Goal: Task Accomplishment & Management: Use online tool/utility

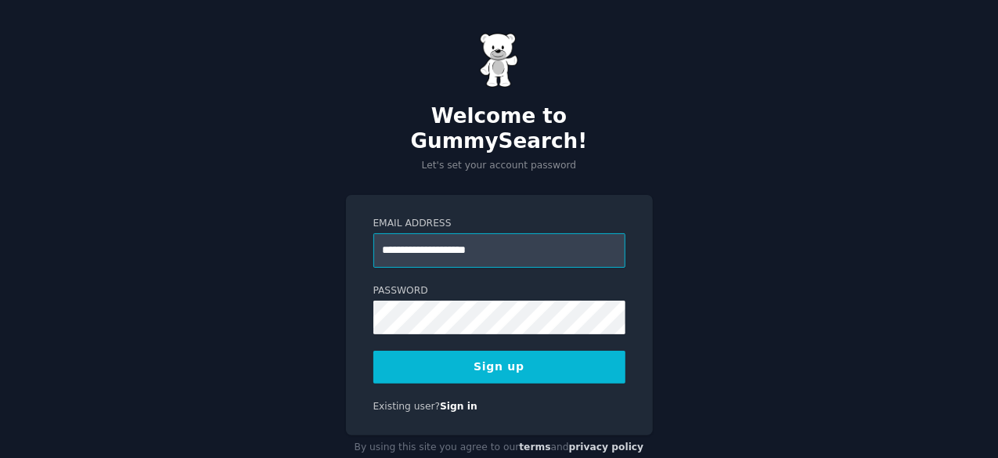
type input "**********"
click at [433, 351] on button "Sign up" at bounding box center [499, 367] width 252 height 33
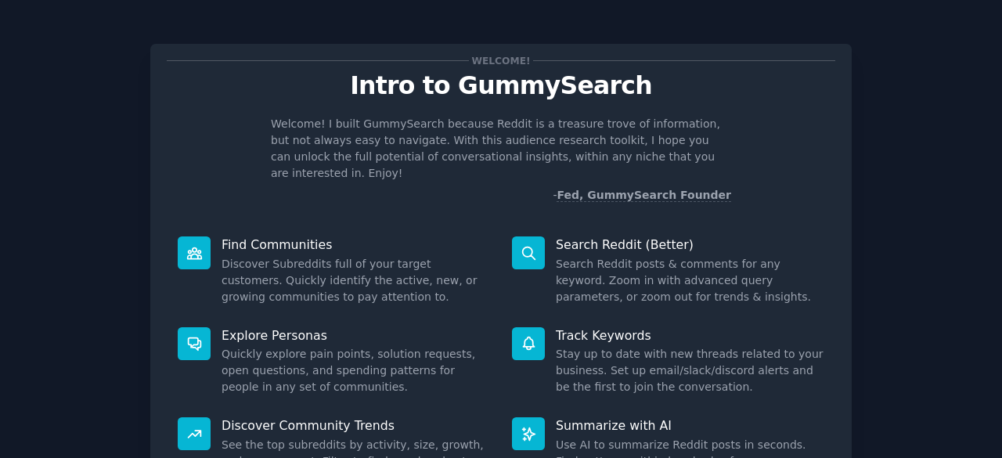
scroll to position [153, 0]
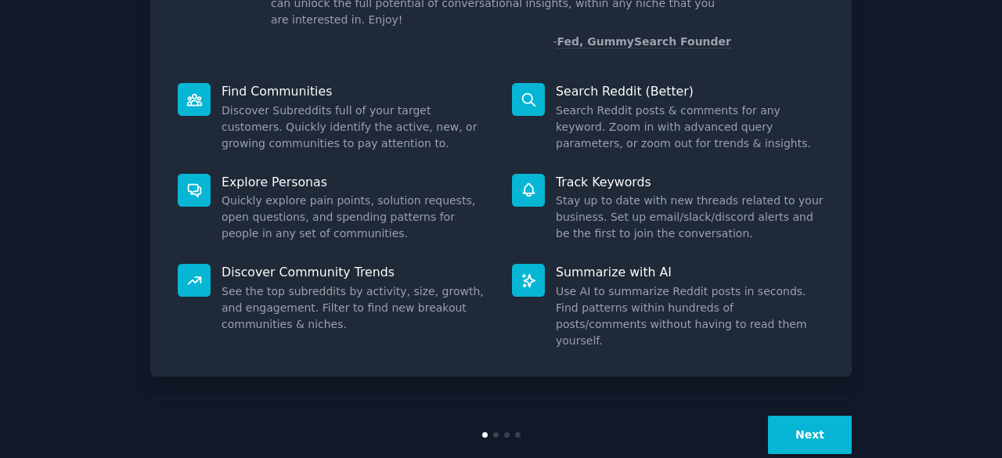
click at [783, 416] on button "Next" at bounding box center [810, 435] width 84 height 38
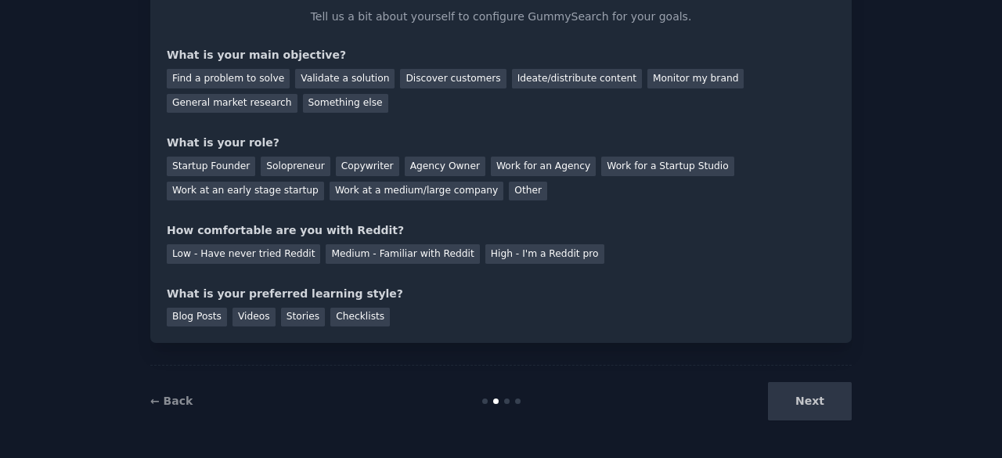
click at [791, 402] on div "Next" at bounding box center [735, 401] width 234 height 38
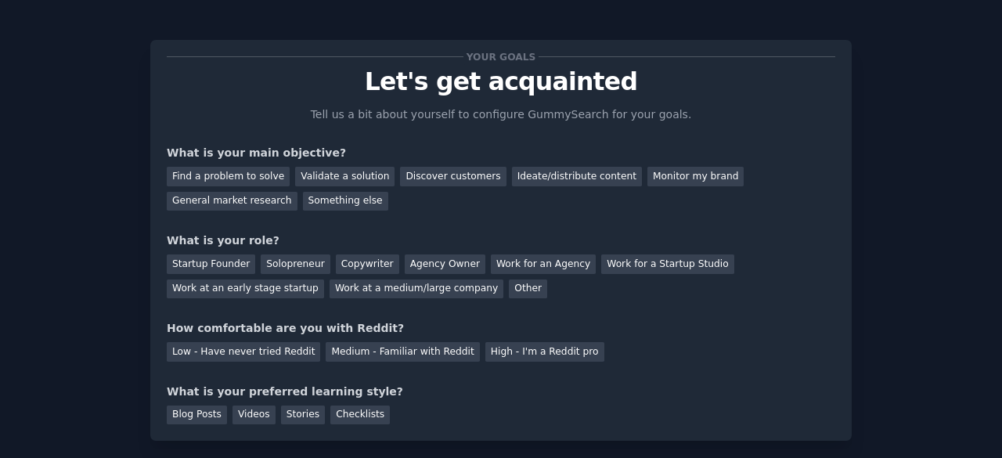
scroll to position [5, 0]
click at [326, 178] on div "Validate a solution" at bounding box center [344, 176] width 99 height 20
click at [284, 262] on div "Solopreneur" at bounding box center [295, 264] width 69 height 20
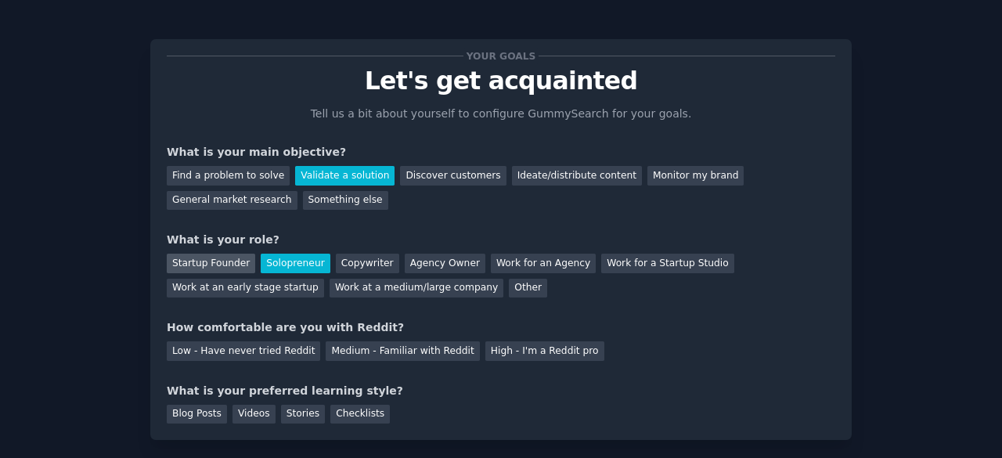
click at [217, 268] on div "Startup Founder" at bounding box center [211, 264] width 88 height 20
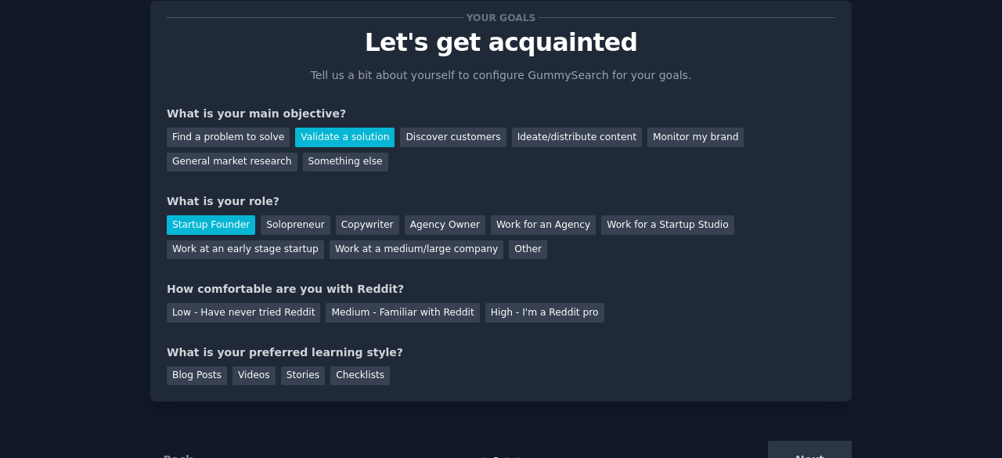
scroll to position [49, 0]
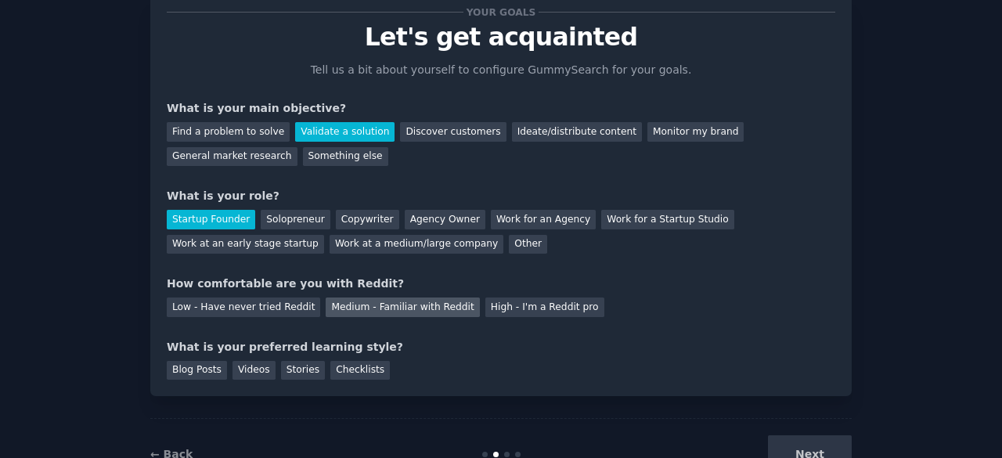
click at [420, 302] on div "Medium - Familiar with Reddit" at bounding box center [402, 307] width 153 height 20
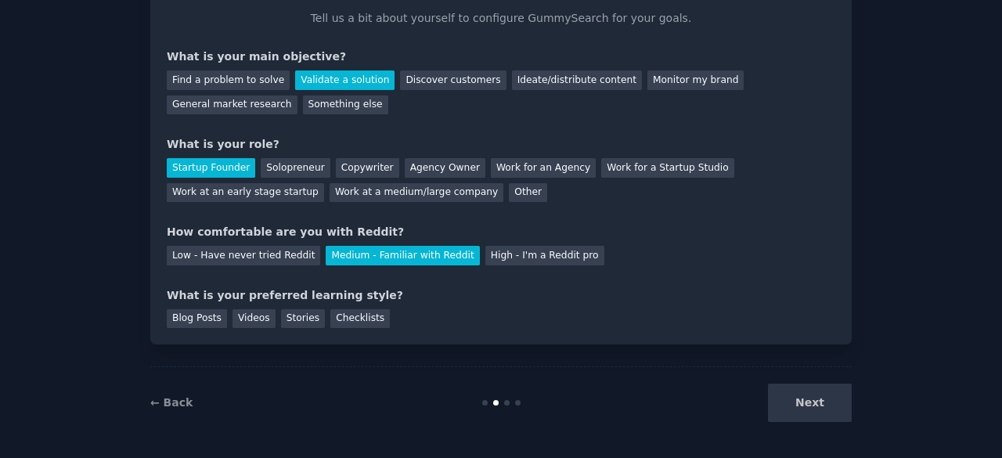
scroll to position [102, 0]
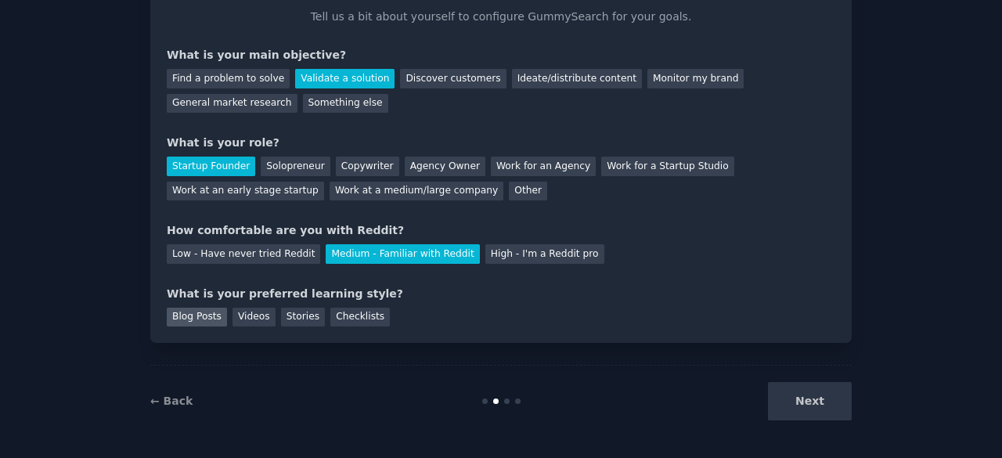
click at [199, 314] on div "Blog Posts" at bounding box center [197, 318] width 60 height 20
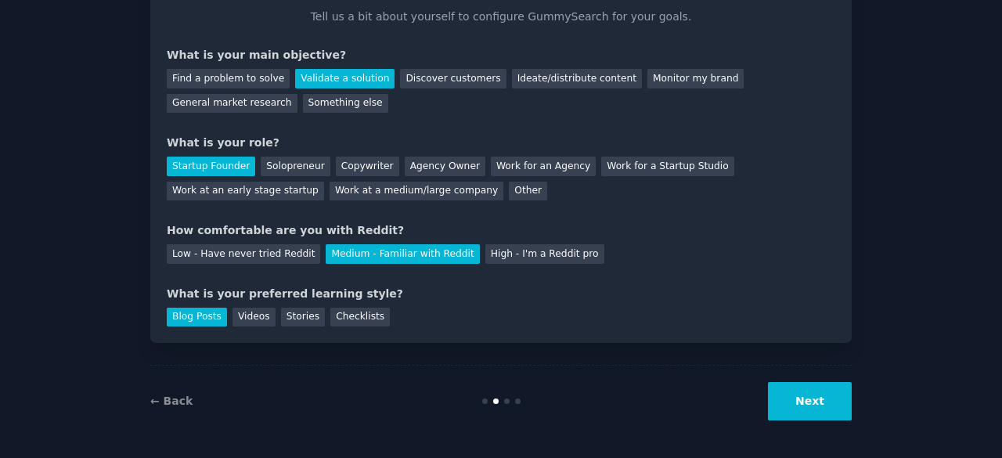
click at [820, 397] on button "Next" at bounding box center [810, 401] width 84 height 38
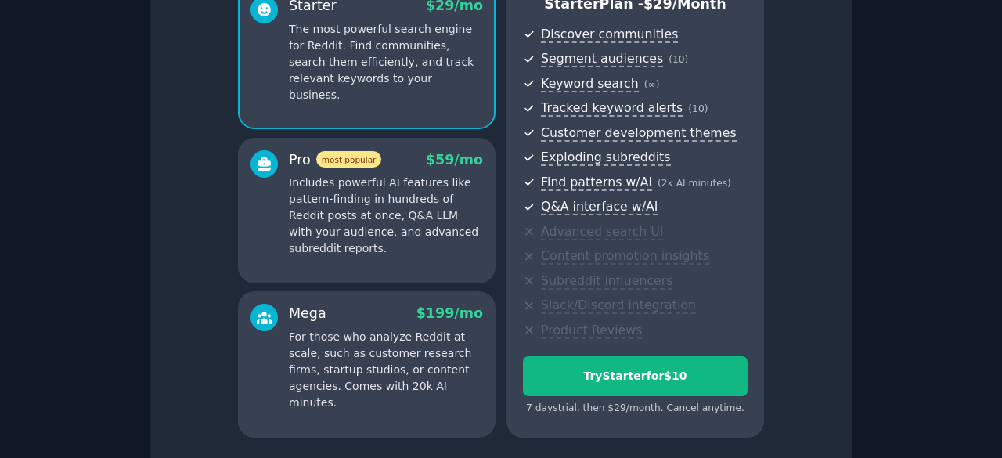
scroll to position [283, 0]
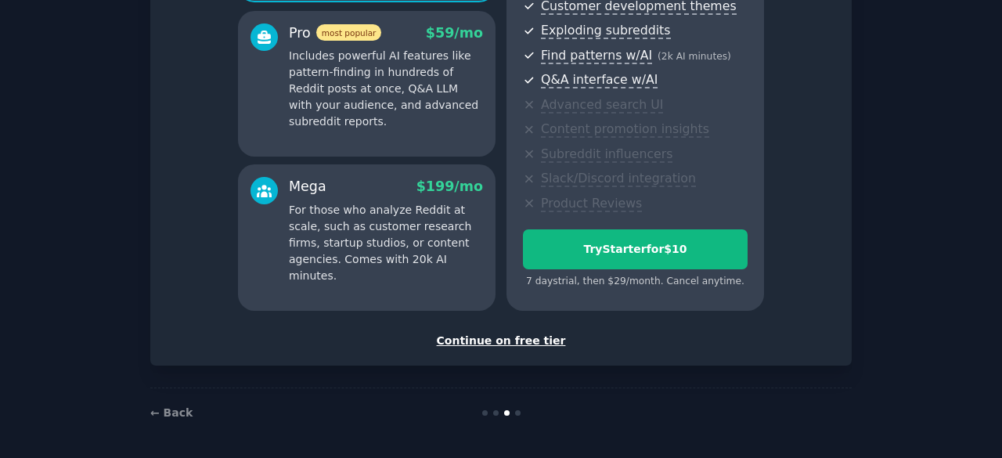
click at [521, 341] on div "Continue on free tier" at bounding box center [501, 341] width 669 height 16
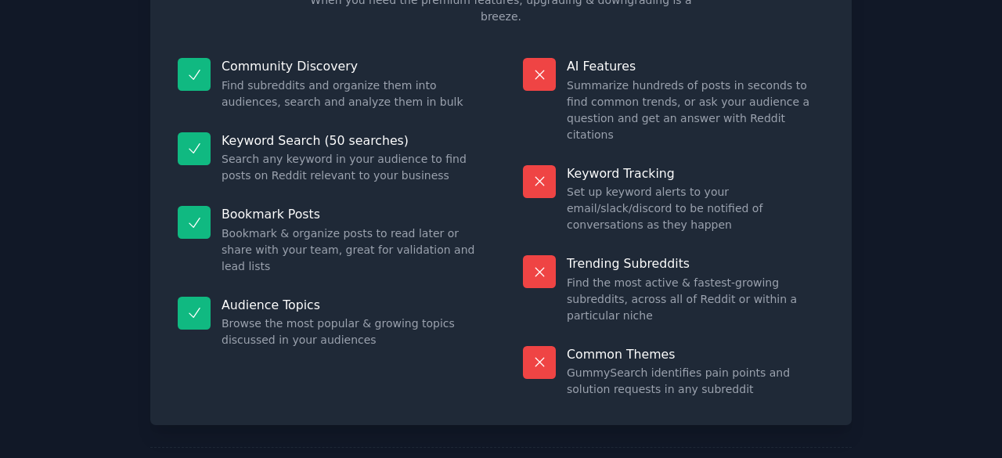
scroll to position [150, 0]
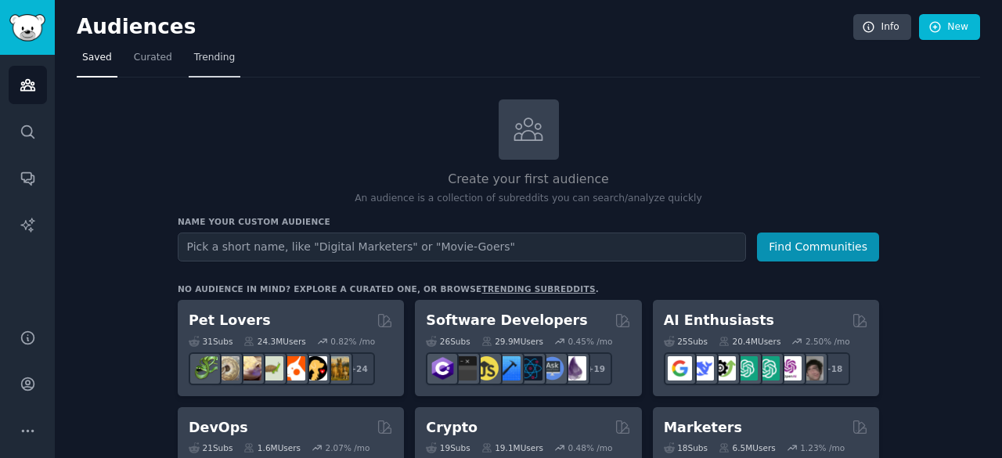
click at [205, 68] on link "Trending" at bounding box center [215, 61] width 52 height 32
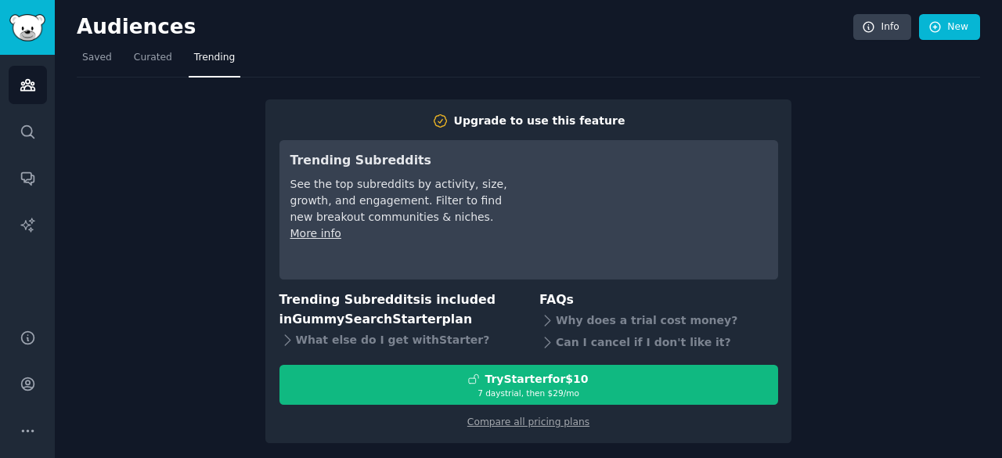
scroll to position [5, 0]
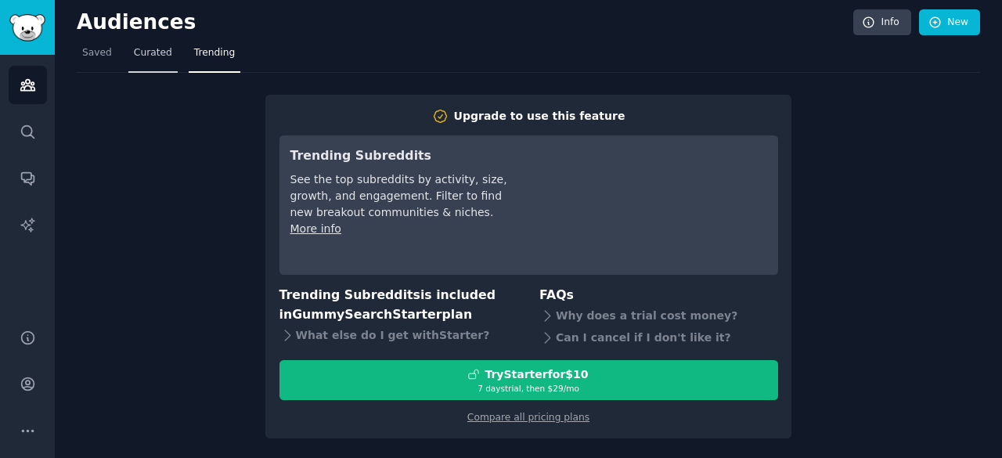
click at [139, 63] on link "Curated" at bounding box center [152, 57] width 49 height 32
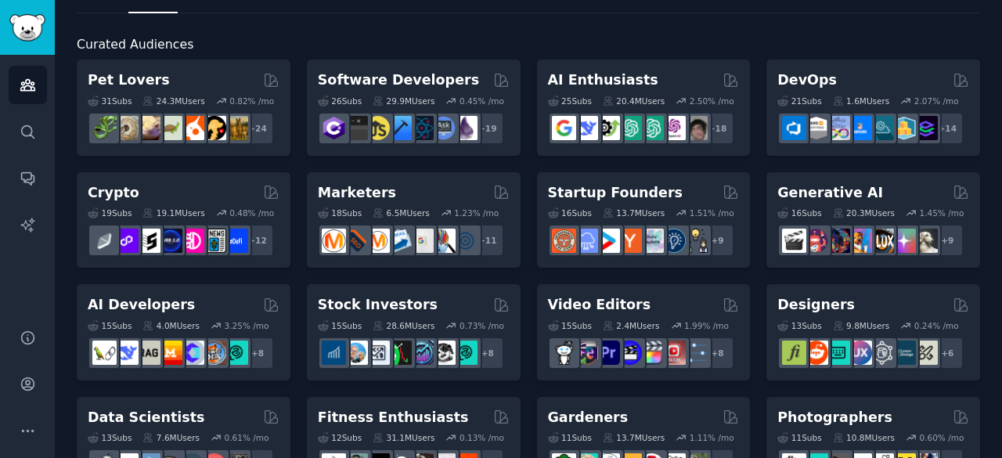
scroll to position [66, 0]
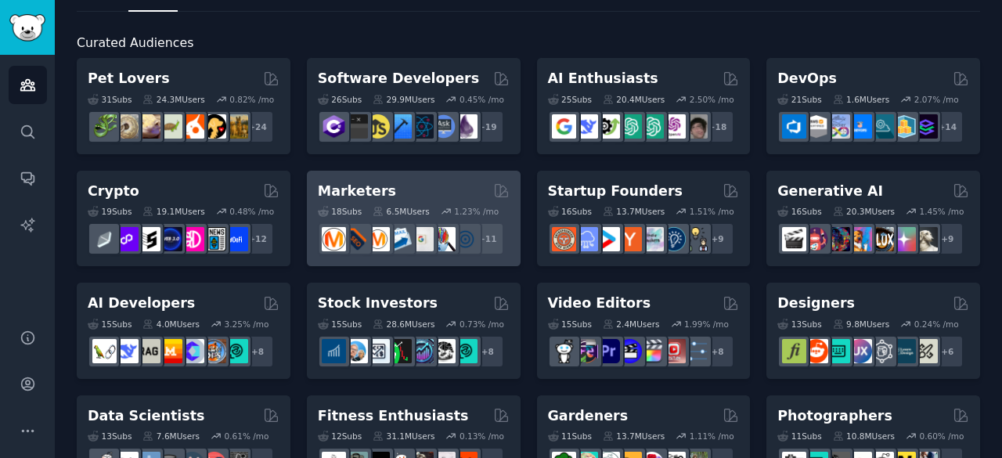
click at [420, 198] on div "Marketers" at bounding box center [414, 192] width 192 height 20
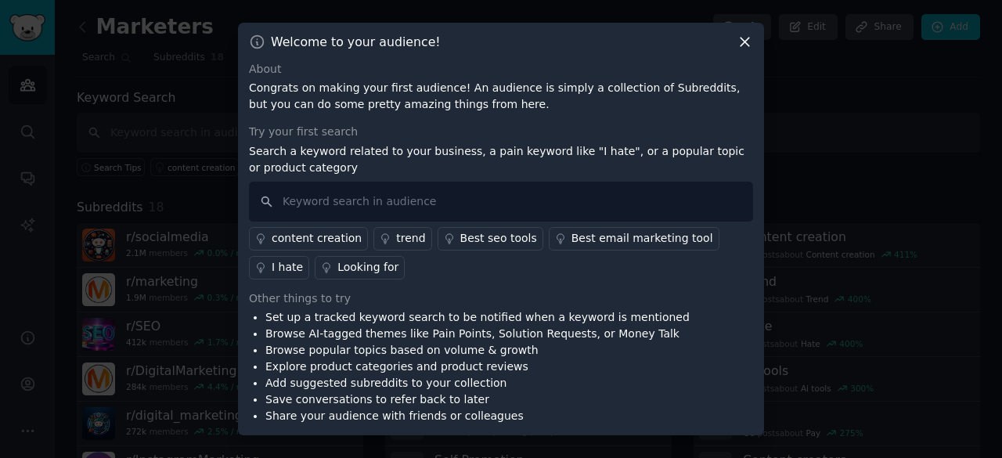
click at [745, 48] on icon at bounding box center [745, 42] width 16 height 16
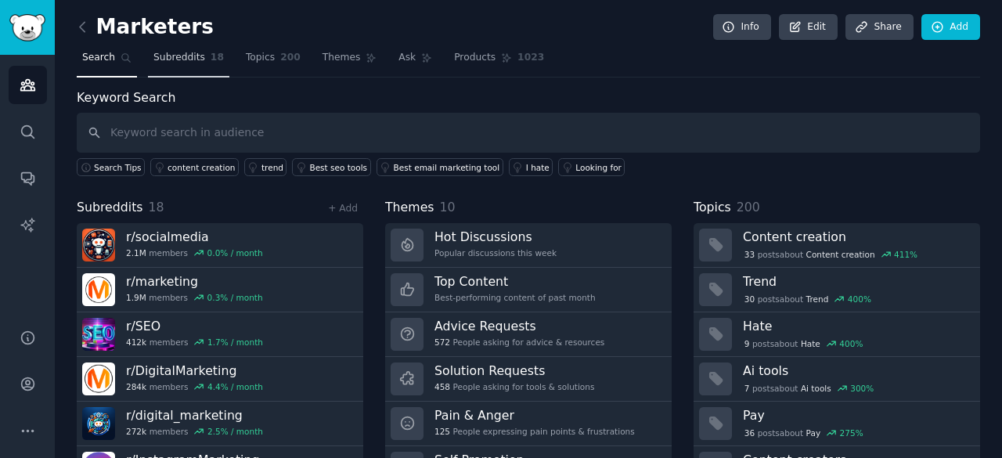
click at [186, 58] on span "Subreddits" at bounding box center [179, 58] width 52 height 14
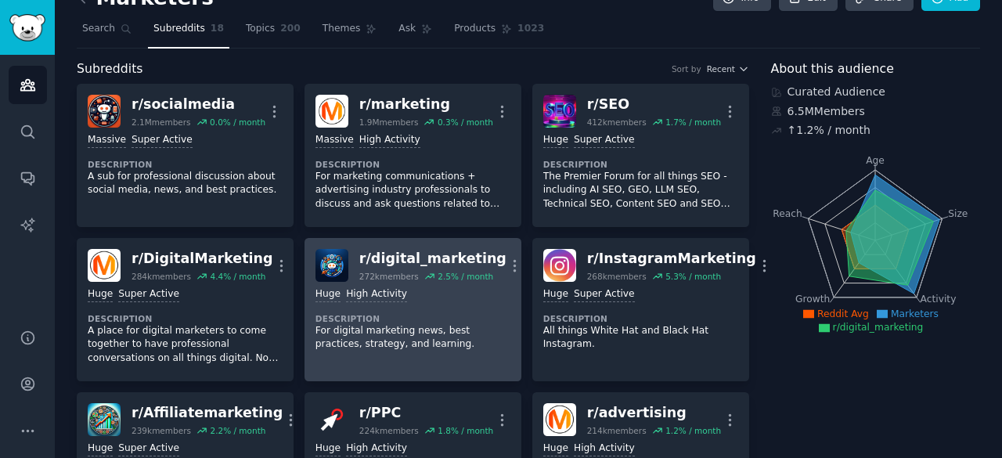
scroll to position [30, 0]
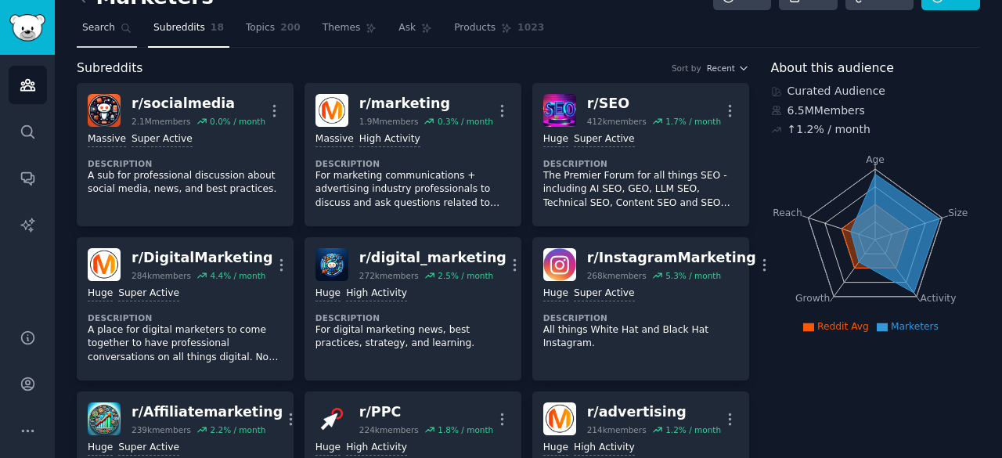
click at [96, 34] on span "Search" at bounding box center [98, 28] width 33 height 14
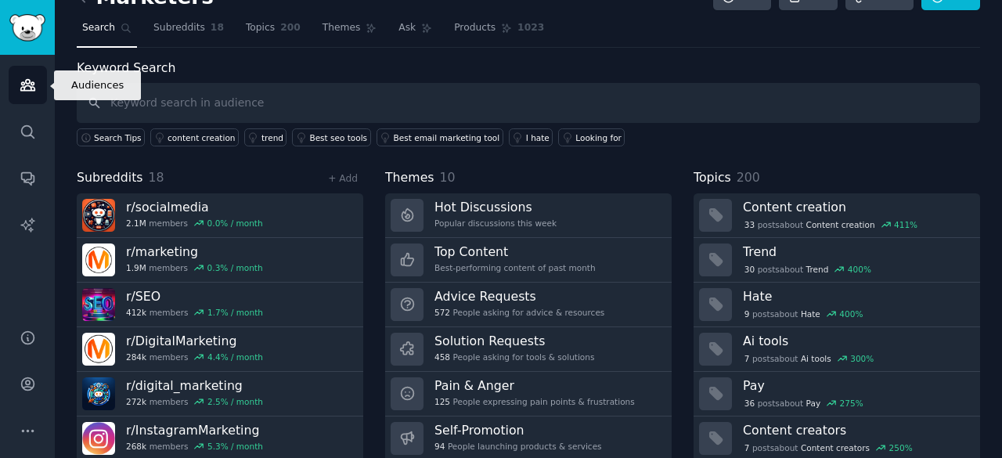
click at [27, 86] on icon "Sidebar" at bounding box center [27, 85] width 14 height 11
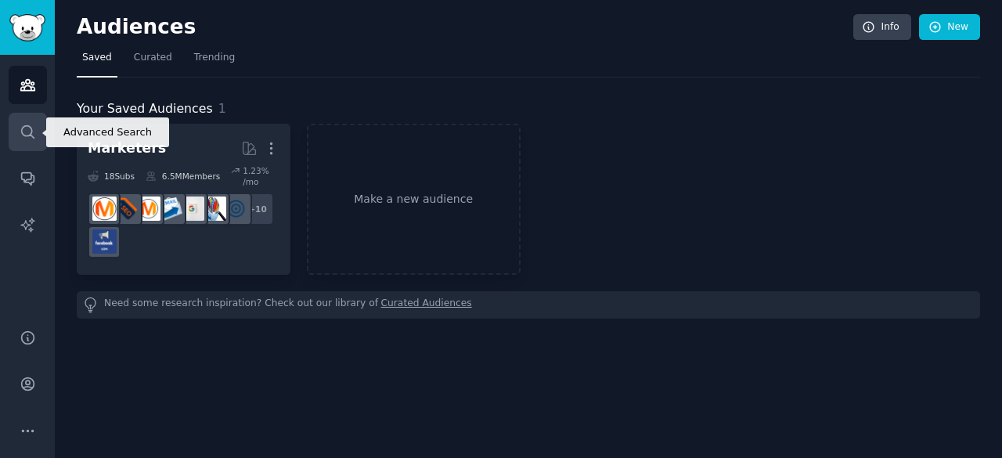
click at [31, 126] on icon "Sidebar" at bounding box center [28, 132] width 16 height 16
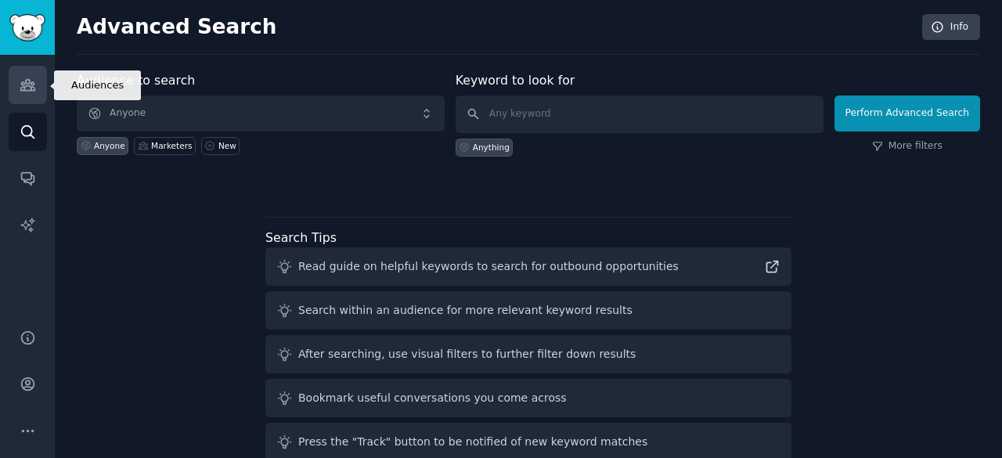
click at [31, 88] on icon "Sidebar" at bounding box center [28, 85] width 16 height 16
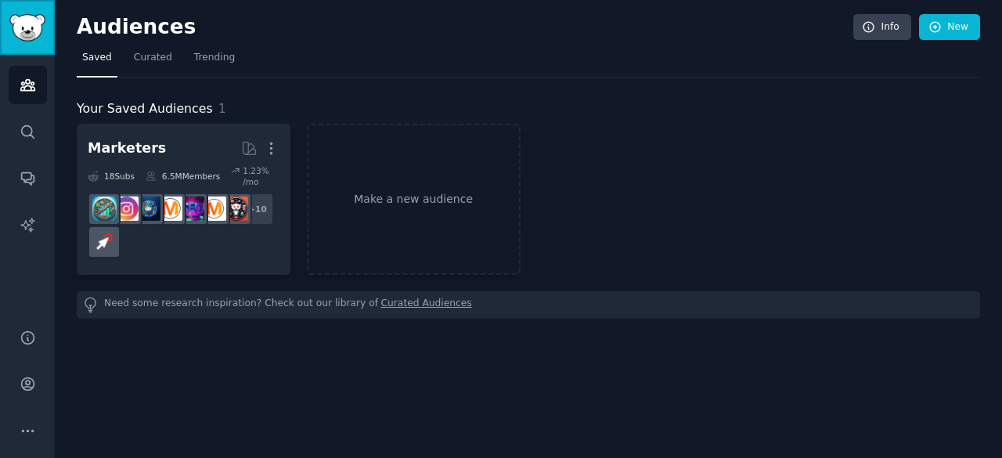
click at [26, 21] on img "Sidebar" at bounding box center [27, 27] width 36 height 27
click at [27, 27] on img "Sidebar" at bounding box center [27, 27] width 36 height 27
click at [437, 185] on link "Make a new audience" at bounding box center [414, 199] width 214 height 151
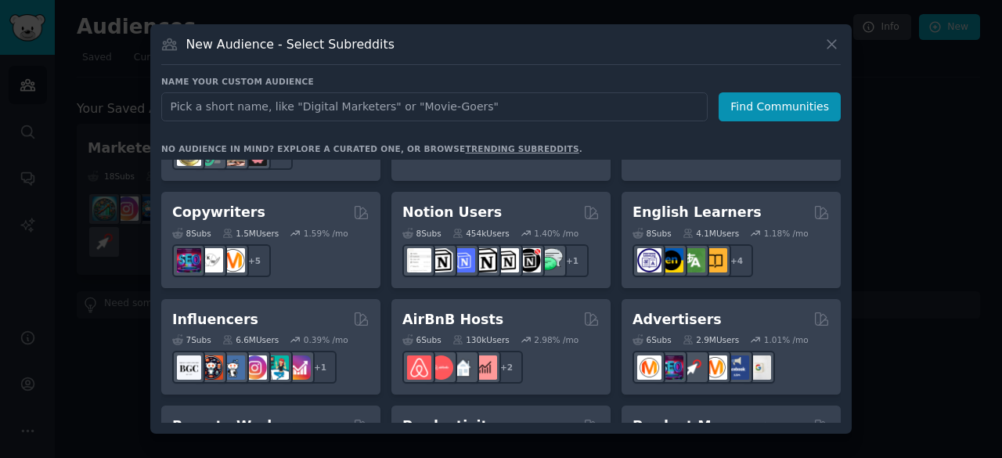
scroll to position [939, 0]
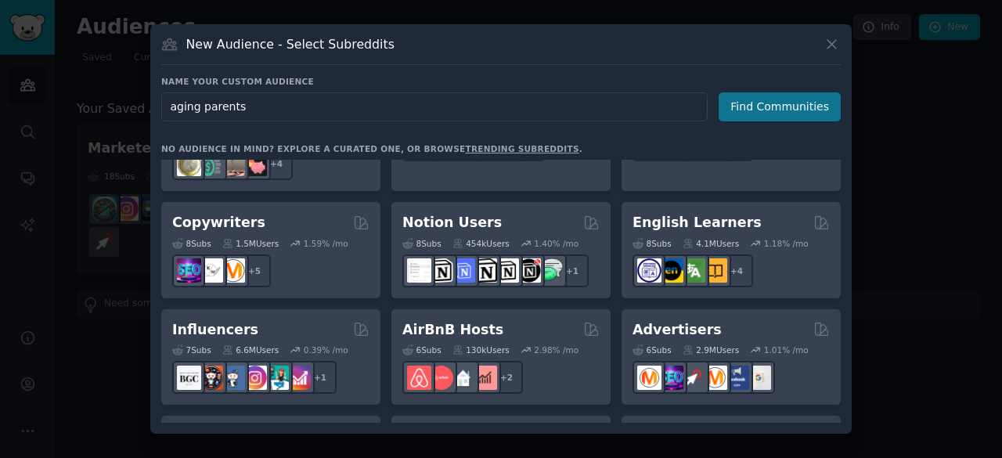
type input "aging parents"
click at [767, 109] on button "Find Communities" at bounding box center [780, 106] width 122 height 29
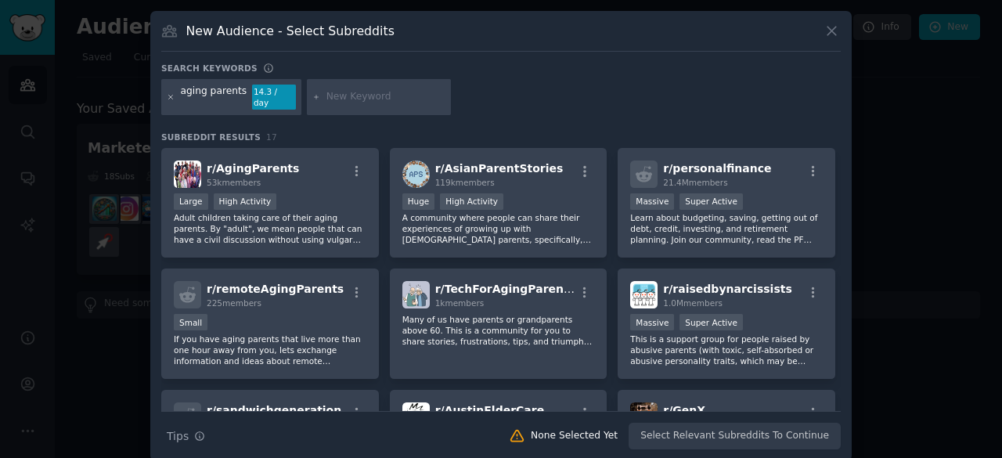
click at [169, 95] on icon at bounding box center [171, 97] width 4 height 4
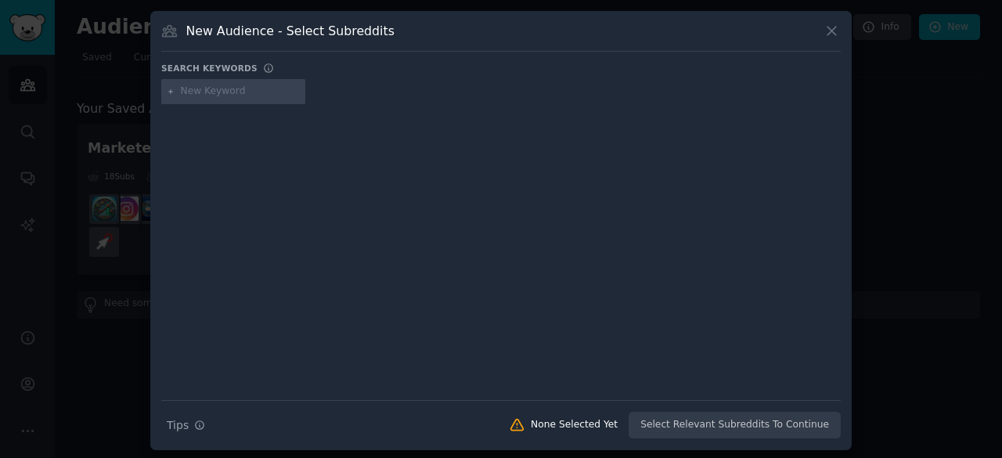
click at [207, 95] on input "text" at bounding box center [240, 92] width 119 height 14
type input "grandparents"
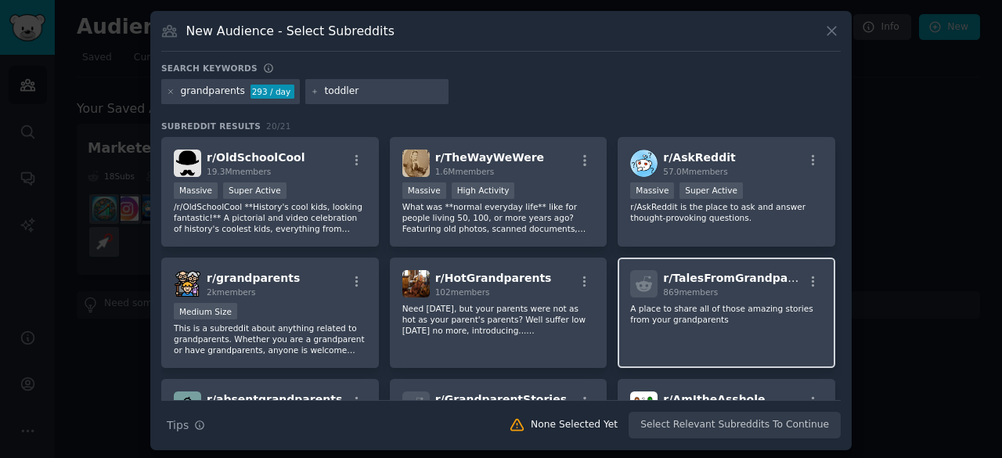
type input "toddlers"
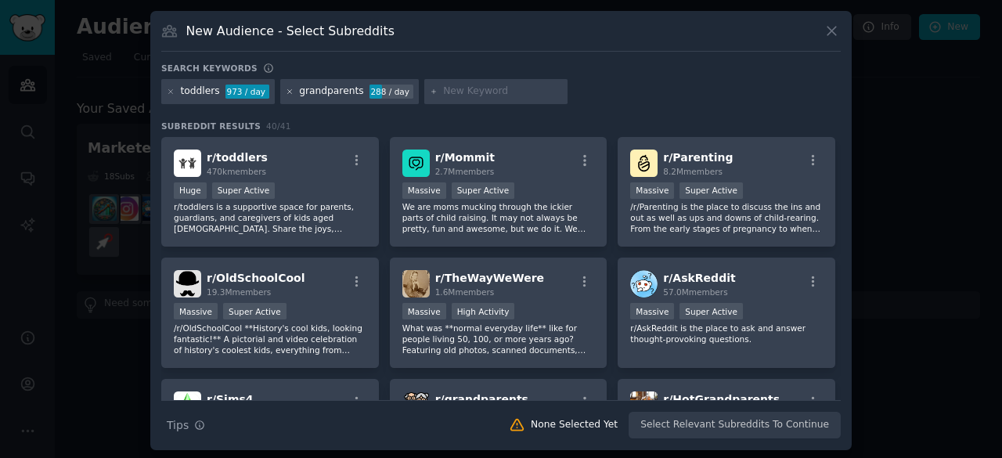
click at [286, 90] on icon at bounding box center [290, 92] width 9 height 9
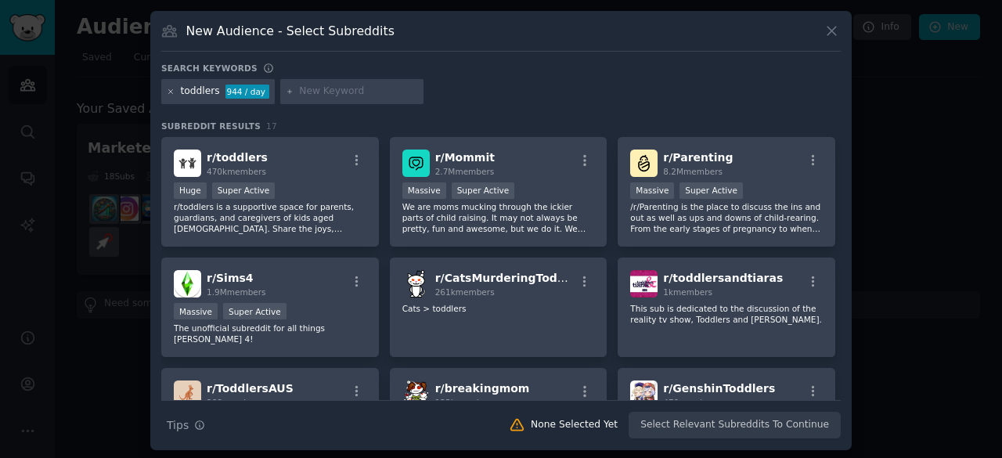
click at [170, 88] on icon at bounding box center [171, 92] width 9 height 9
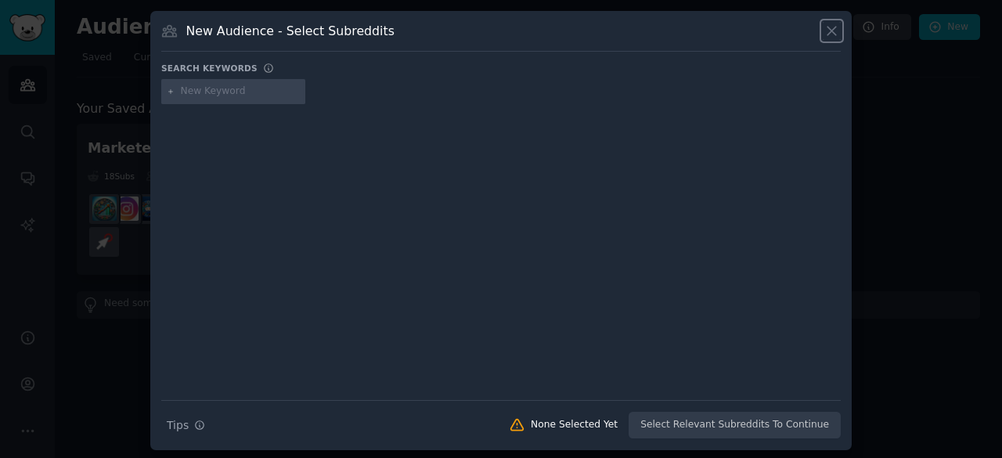
click at [828, 32] on icon at bounding box center [832, 31] width 16 height 16
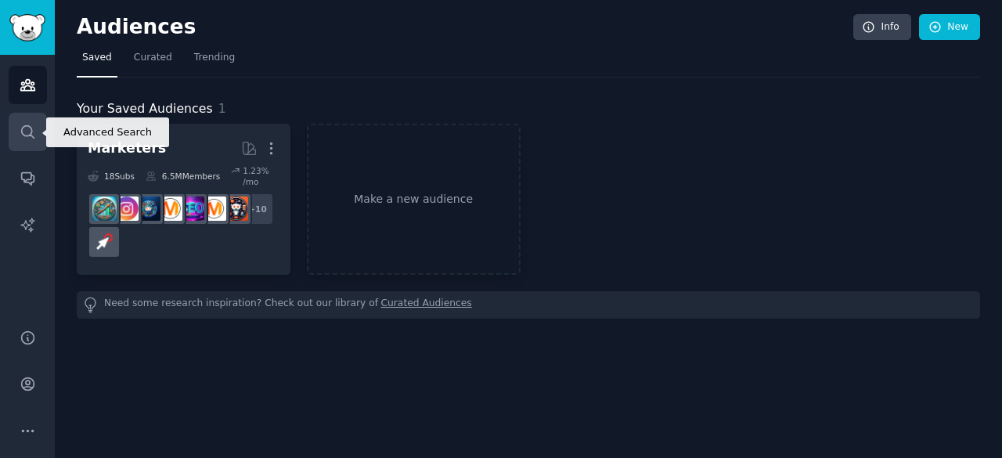
click at [31, 128] on icon "Sidebar" at bounding box center [28, 132] width 16 height 16
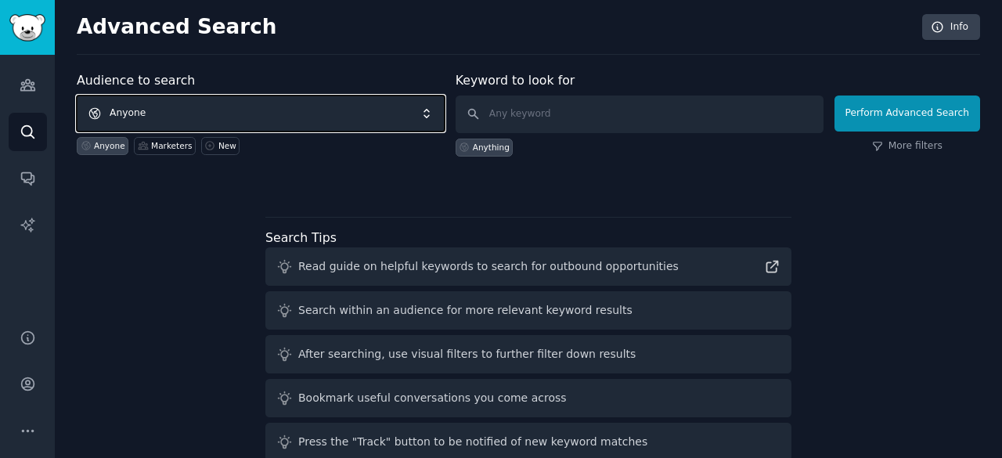
click at [290, 118] on span "Anyone" at bounding box center [261, 114] width 368 height 36
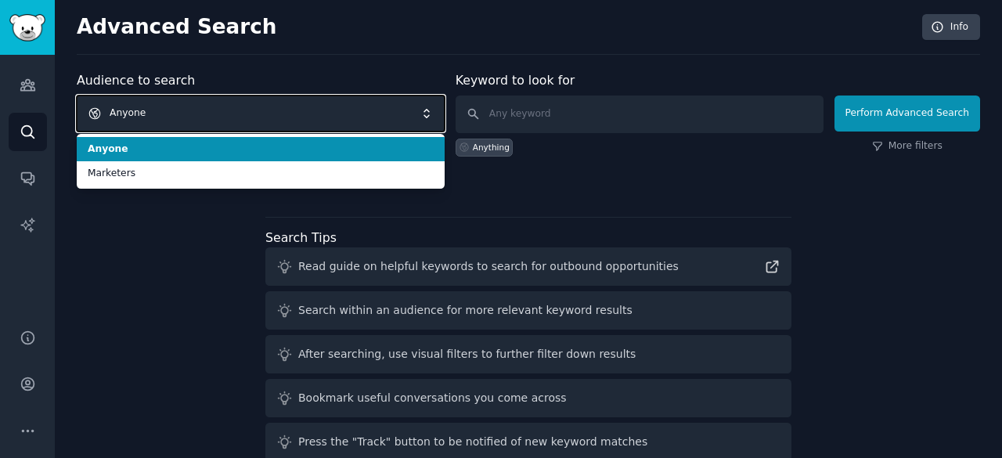
click at [225, 115] on span "Anyone" at bounding box center [261, 114] width 368 height 36
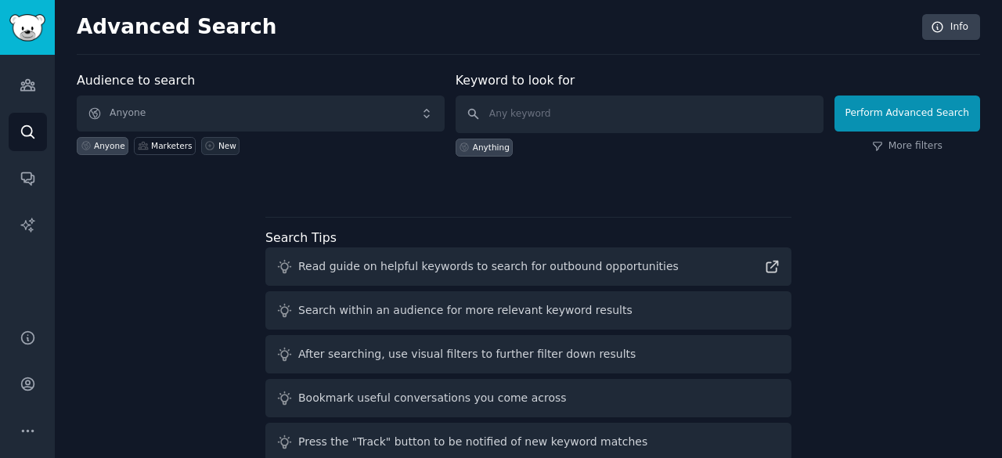
click at [218, 146] on div "New" at bounding box center [227, 145] width 18 height 11
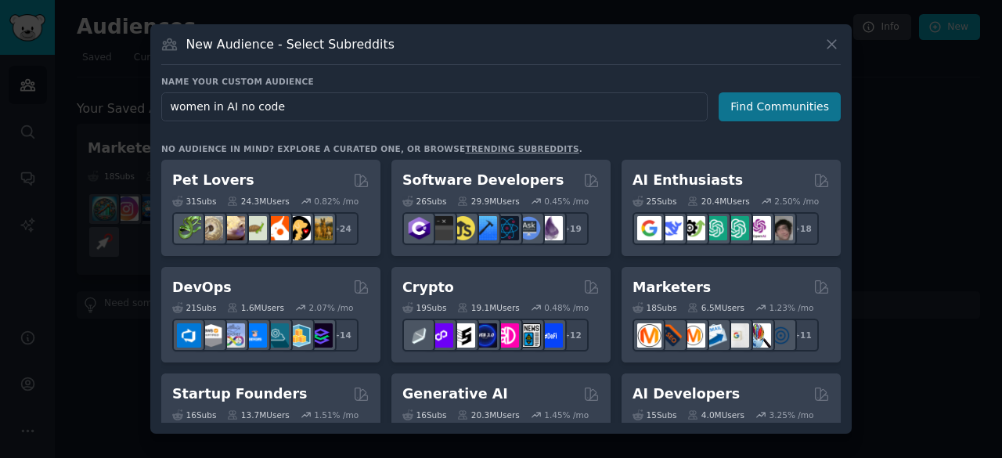
type input "women in AI no code"
click at [744, 104] on button "Find Communities" at bounding box center [780, 106] width 122 height 29
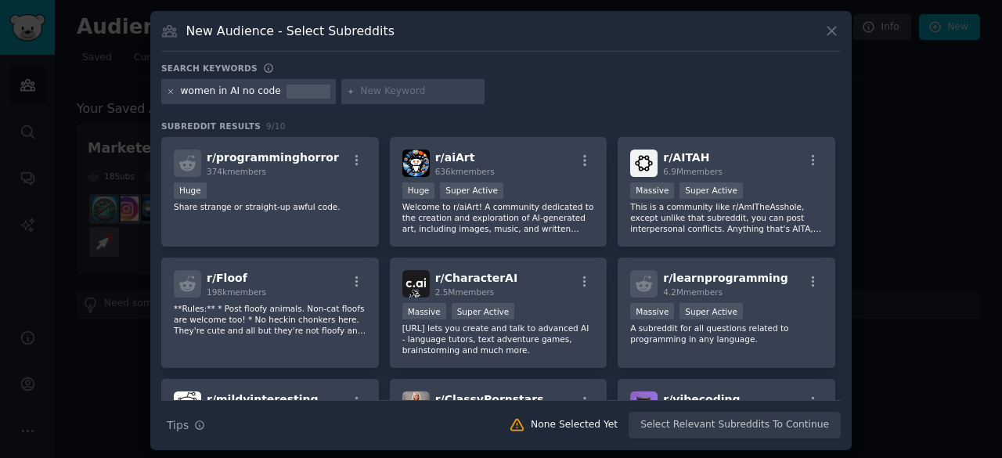
click at [167, 93] on icon at bounding box center [171, 92] width 9 height 9
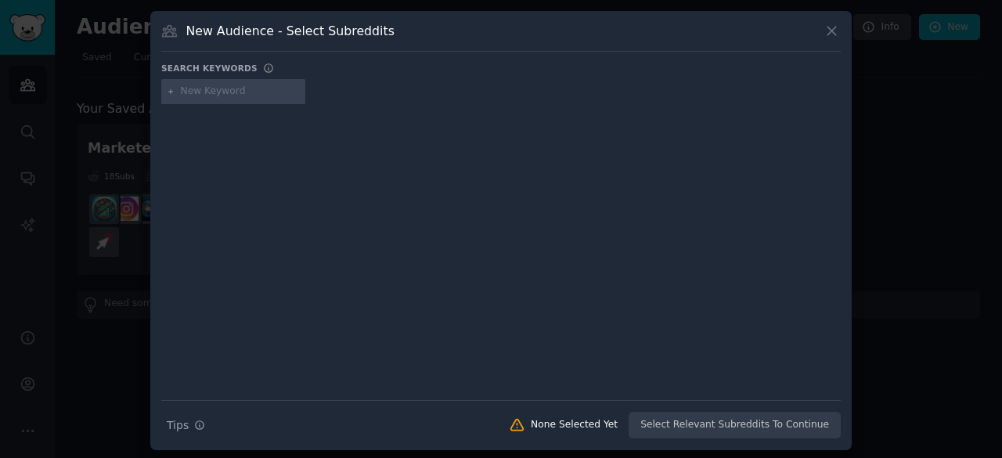
click at [197, 98] on div at bounding box center [233, 91] width 144 height 25
click at [188, 87] on input "text" at bounding box center [240, 92] width 119 height 14
type input "baddies in AI"
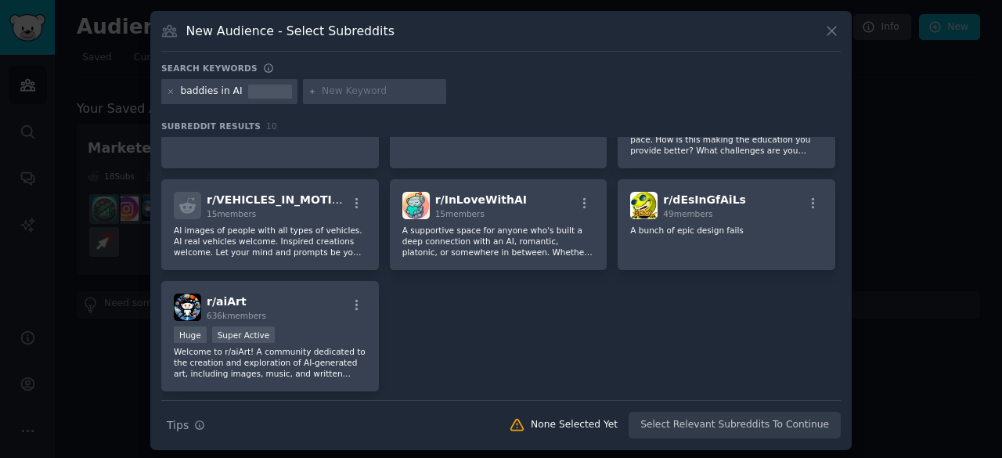
scroll to position [181, 0]
click at [167, 92] on icon at bounding box center [171, 92] width 9 height 9
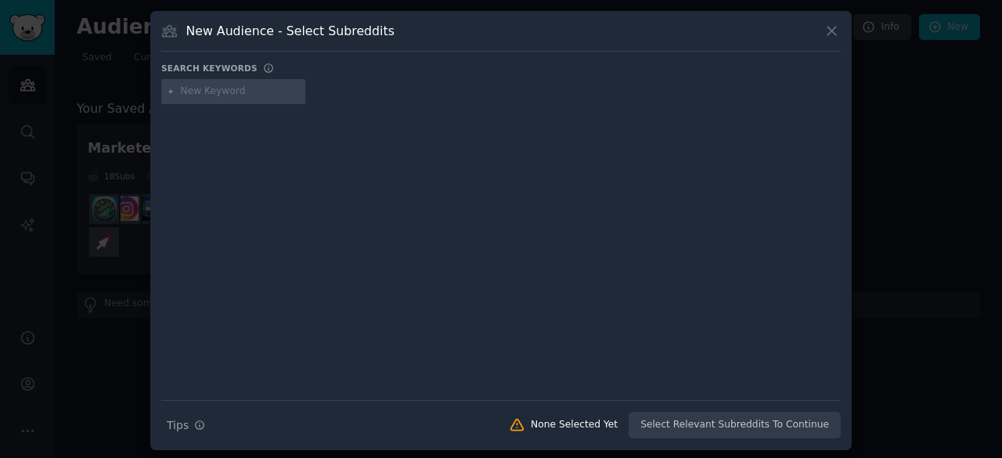
click at [193, 93] on input "text" at bounding box center [240, 92] width 119 height 14
type input "m"
type input "Quit Corporate"
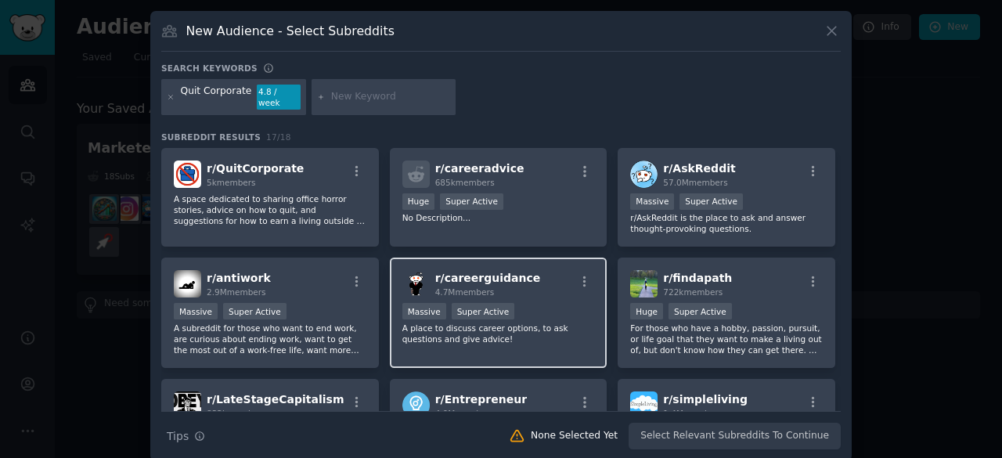
scroll to position [1, 0]
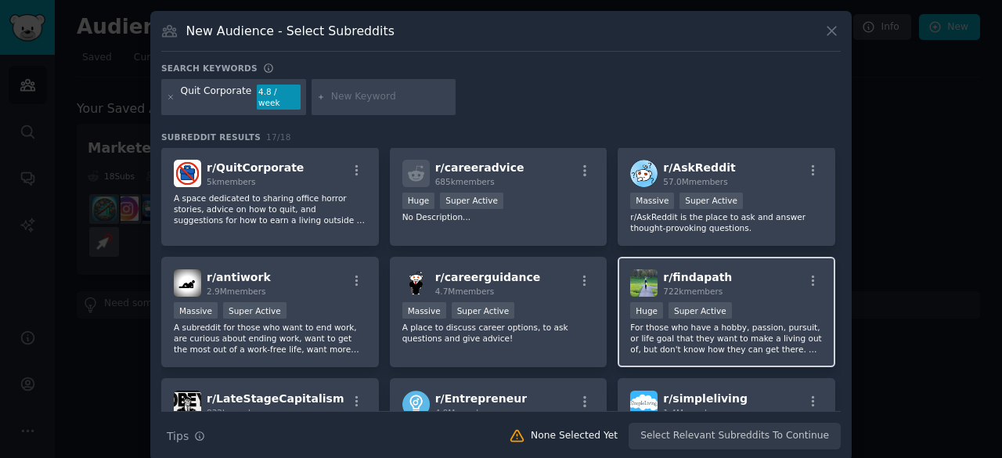
click at [728, 329] on p "For those who have a hobby, passion, pursuit, or life goal that they want to ma…" at bounding box center [726, 338] width 193 height 33
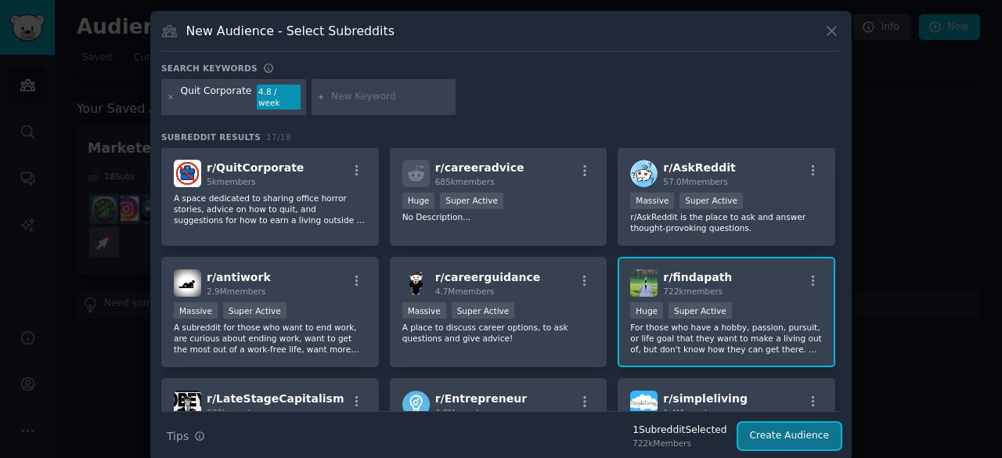
click at [769, 427] on button "Create Audience" at bounding box center [789, 436] width 103 height 27
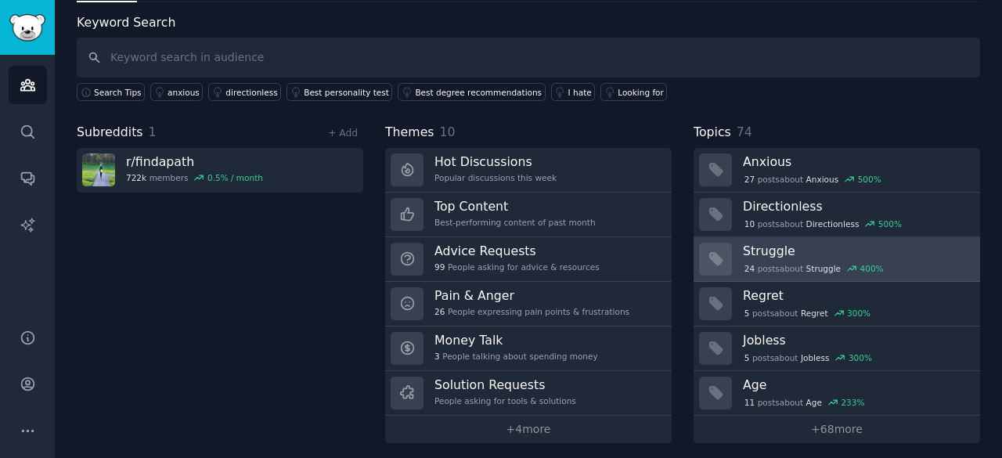
scroll to position [78, 0]
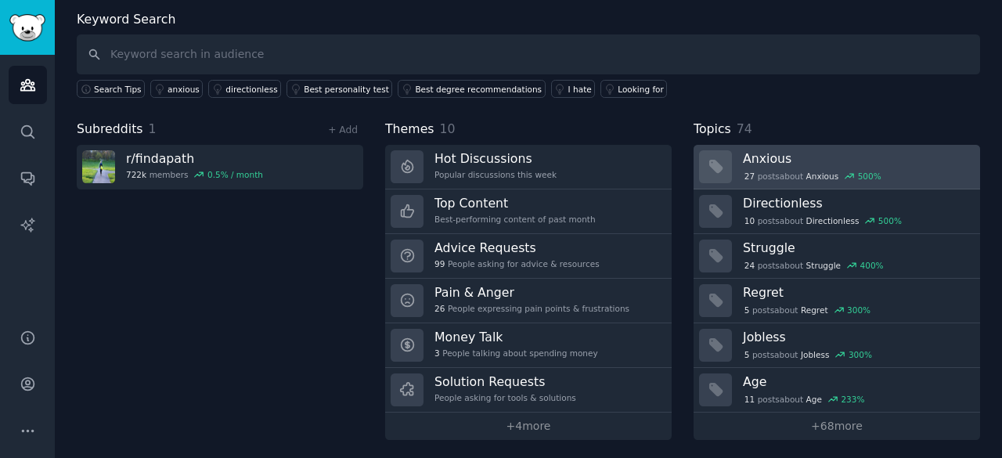
click at [764, 169] on div "27 post s about Anxious 500 %" at bounding box center [812, 176] width 139 height 14
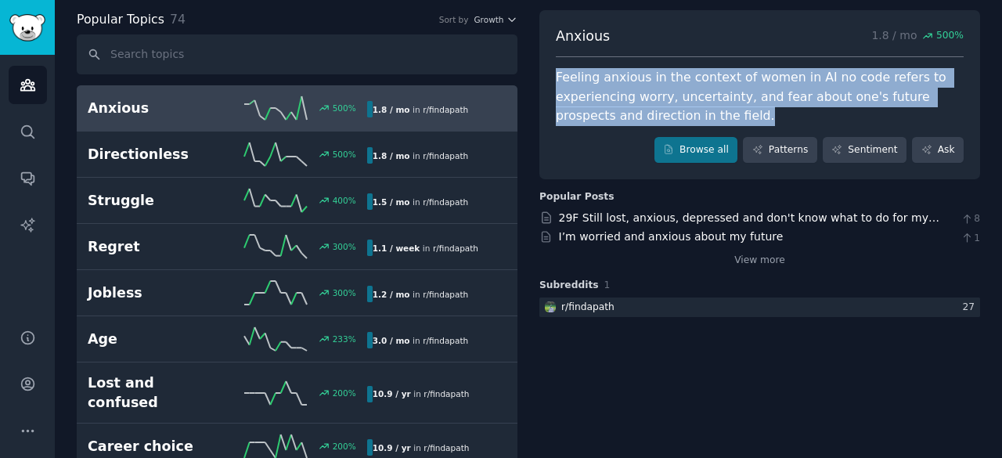
drag, startPoint x: 672, startPoint y: 117, endPoint x: 535, endPoint y: 61, distance: 147.1
click at [694, 217] on link "29F Still lost, anxious, depressed and don't know what to do for my future" at bounding box center [749, 225] width 380 height 29
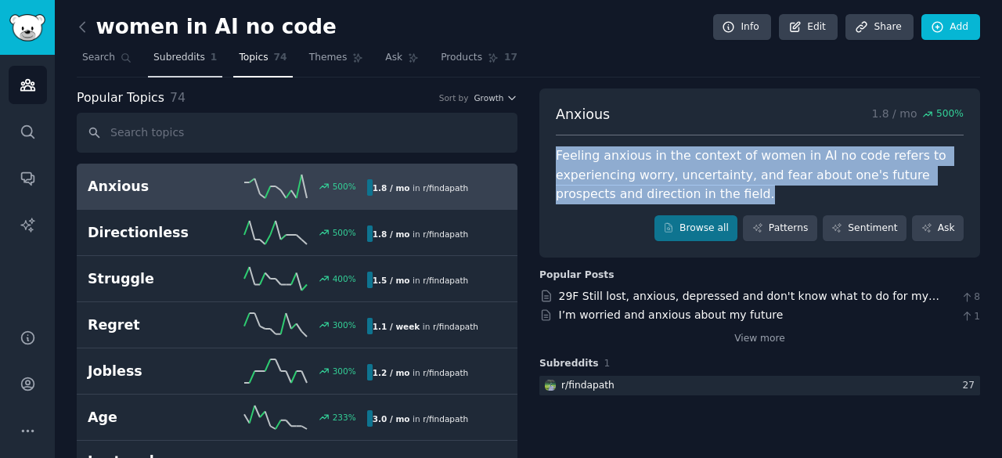
click at [174, 58] on span "Subreddits" at bounding box center [179, 58] width 52 height 14
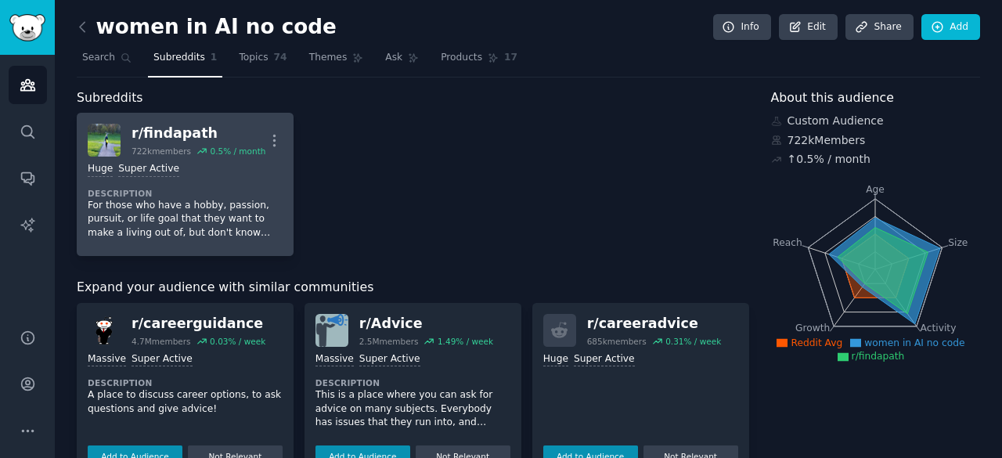
click at [265, 189] on dt "Description" at bounding box center [185, 193] width 195 height 11
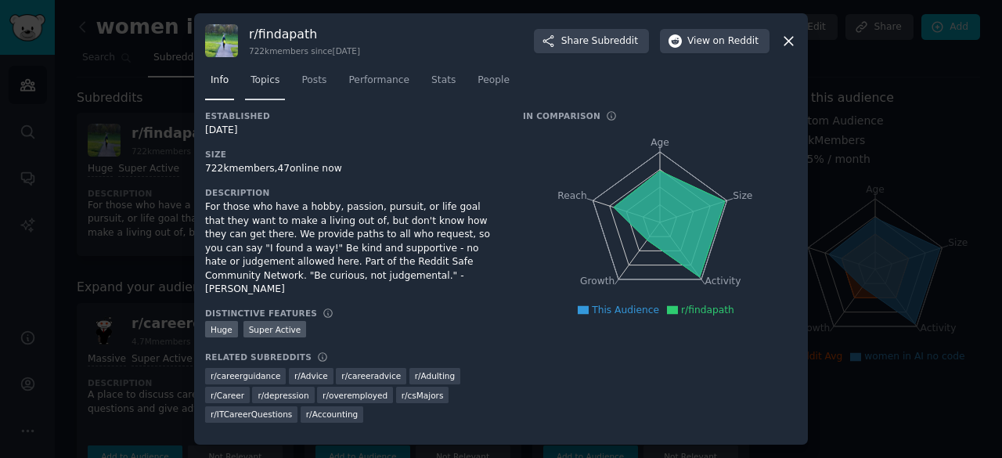
click at [263, 85] on span "Topics" at bounding box center [265, 81] width 29 height 14
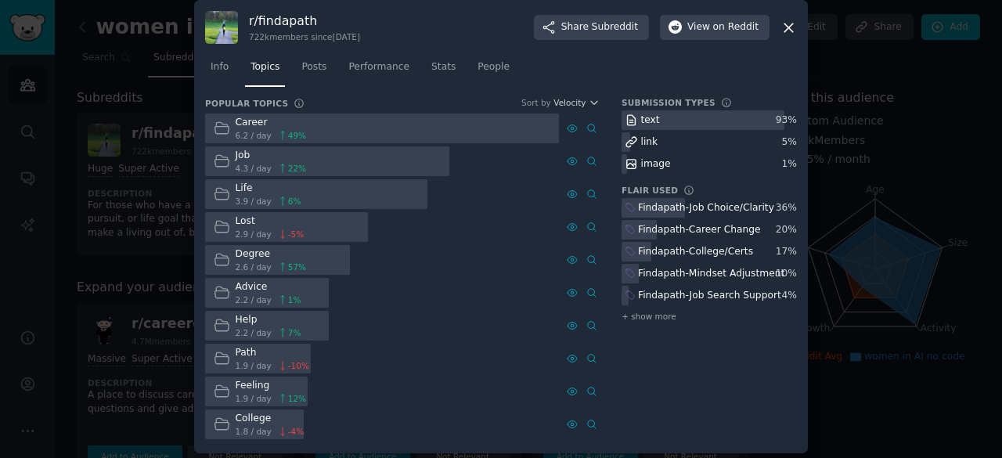
scroll to position [9, 0]
click at [218, 68] on span "Info" at bounding box center [220, 69] width 18 height 14
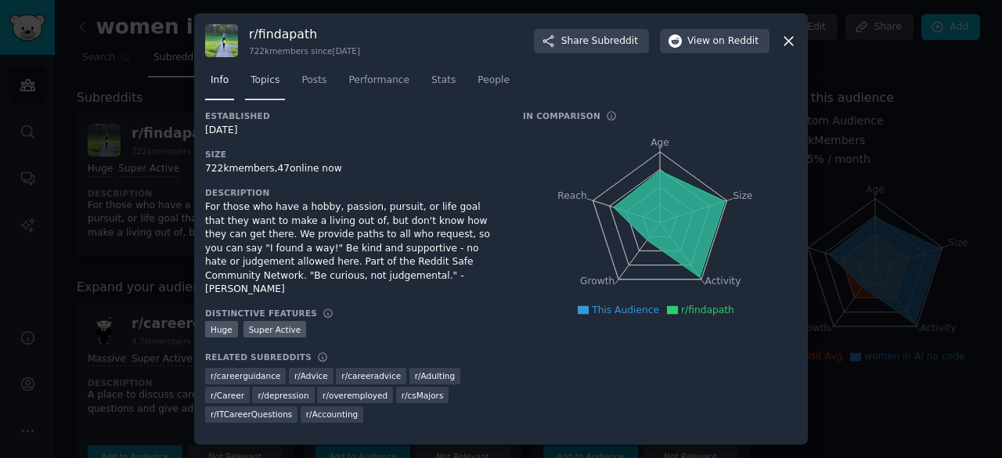
click at [269, 81] on span "Topics" at bounding box center [265, 81] width 29 height 14
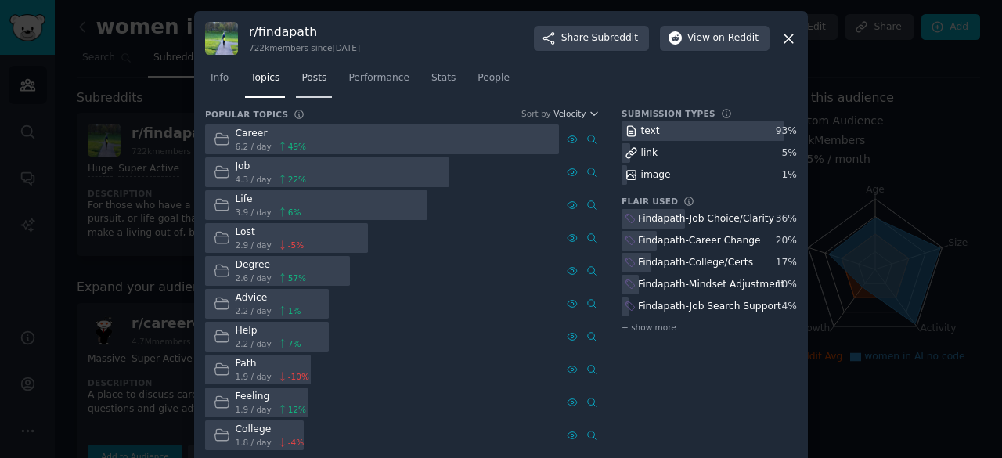
click at [312, 81] on span "Posts" at bounding box center [313, 78] width 25 height 14
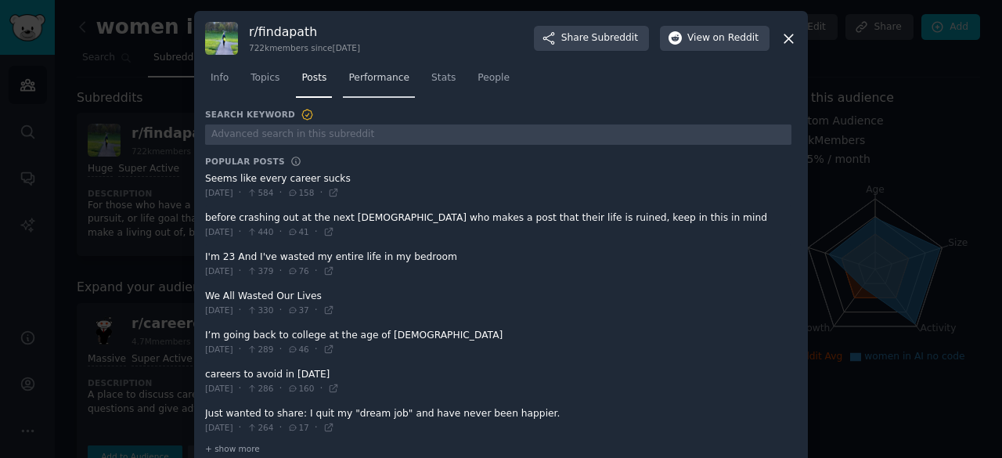
click at [373, 81] on span "Performance" at bounding box center [378, 78] width 61 height 14
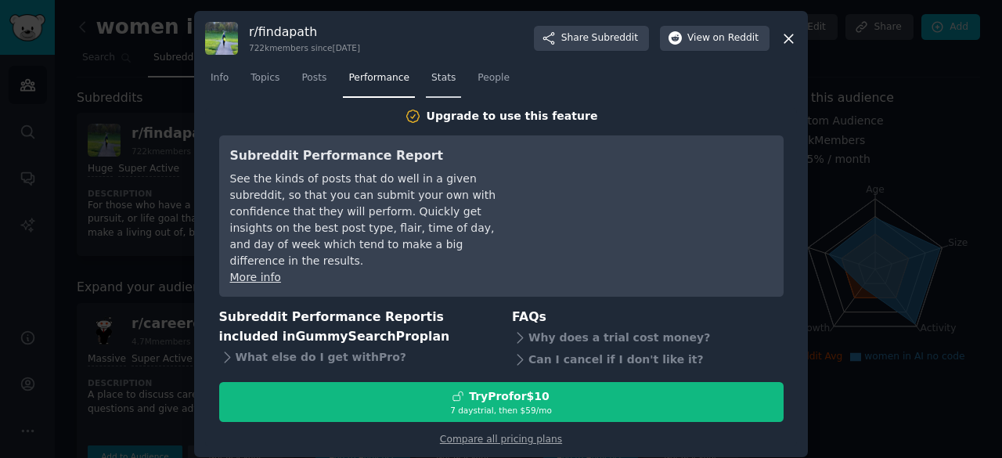
click at [431, 76] on span "Stats" at bounding box center [443, 78] width 24 height 14
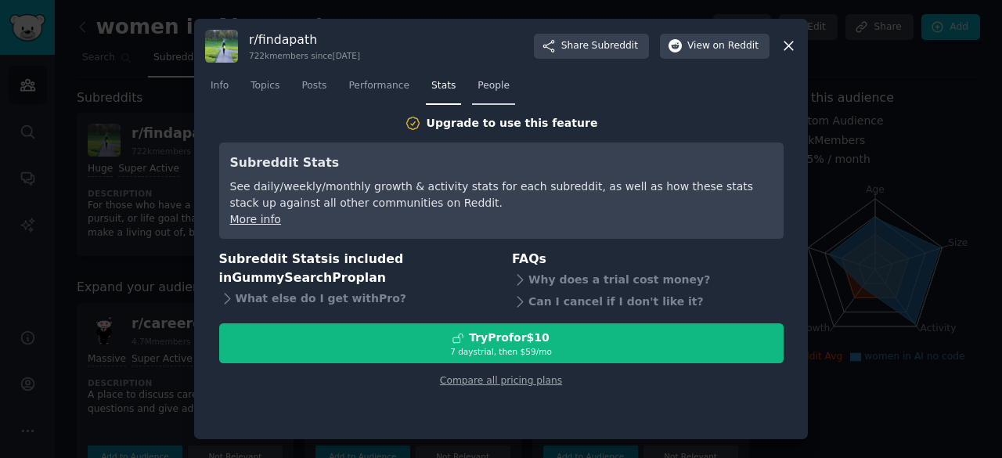
click at [478, 85] on span "People" at bounding box center [494, 86] width 32 height 14
click at [788, 47] on icon at bounding box center [789, 46] width 16 height 16
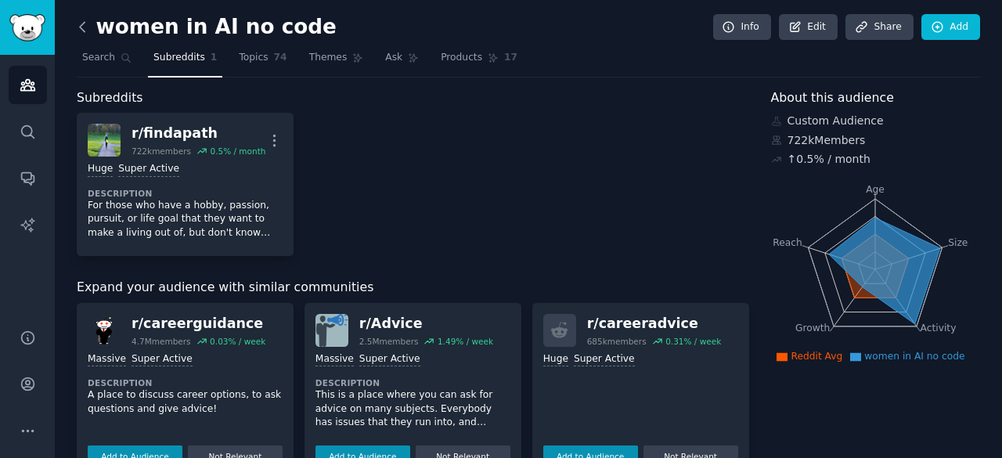
click at [85, 30] on icon at bounding box center [82, 27] width 16 height 16
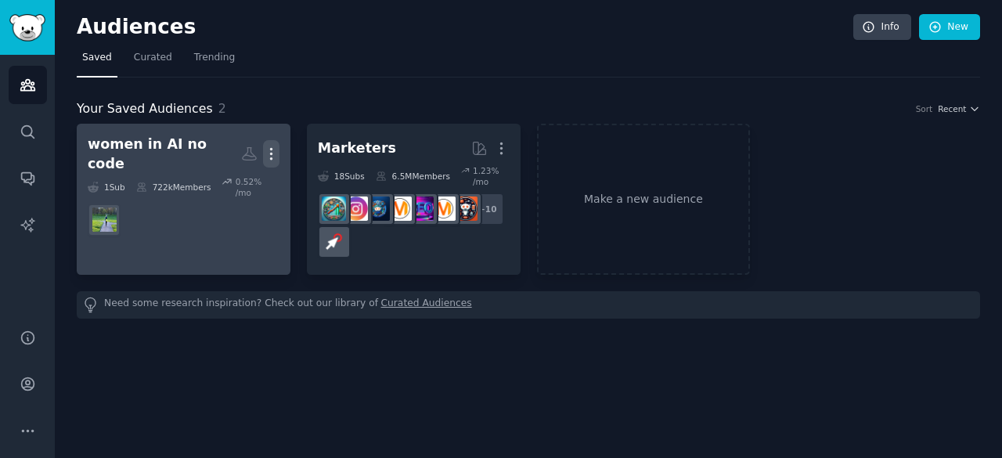
click at [271, 146] on icon "button" at bounding box center [271, 154] width 16 height 16
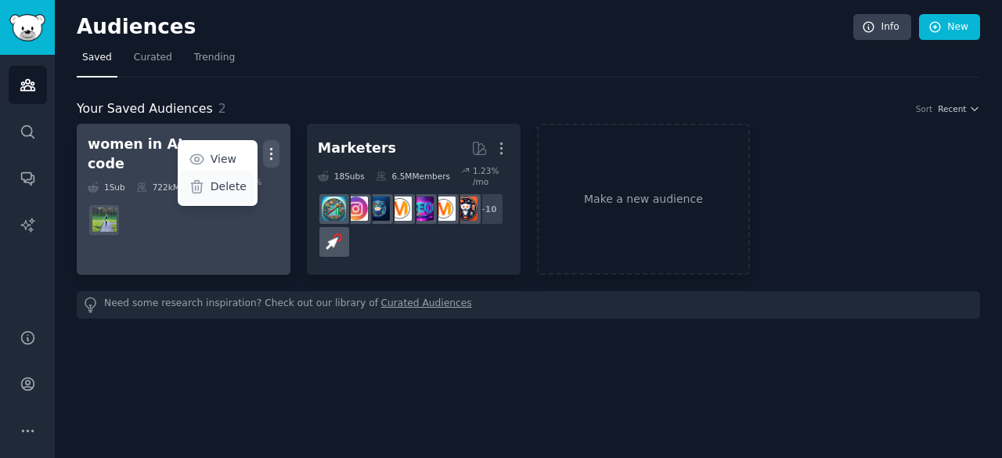
click at [234, 181] on p "Delete" at bounding box center [229, 186] width 36 height 16
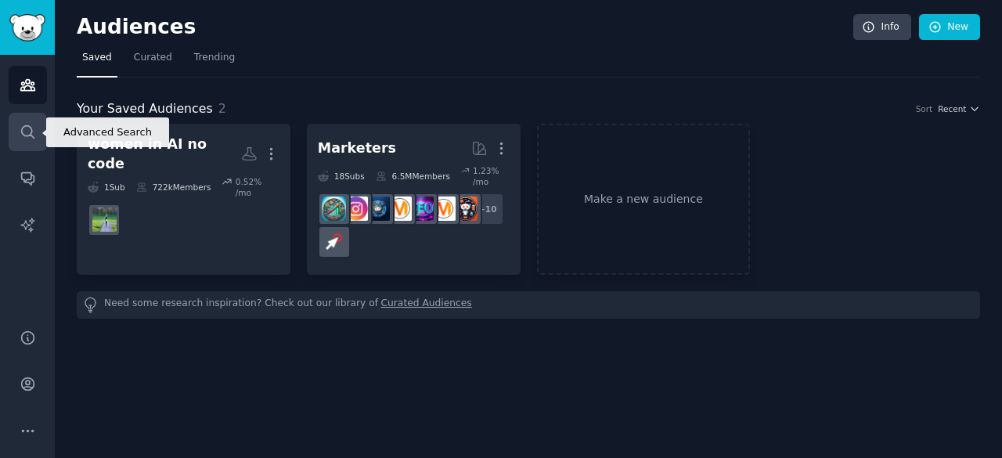
click at [34, 120] on link "Search" at bounding box center [28, 132] width 38 height 38
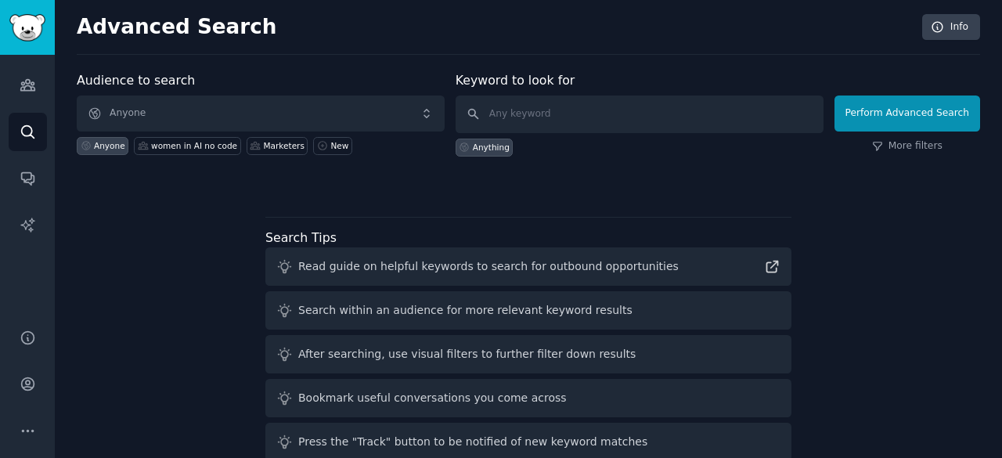
click at [103, 140] on div "Anyone" at bounding box center [109, 145] width 31 height 11
type input "making money with AI"
click button "Perform Advanced Search" at bounding box center [908, 114] width 146 height 36
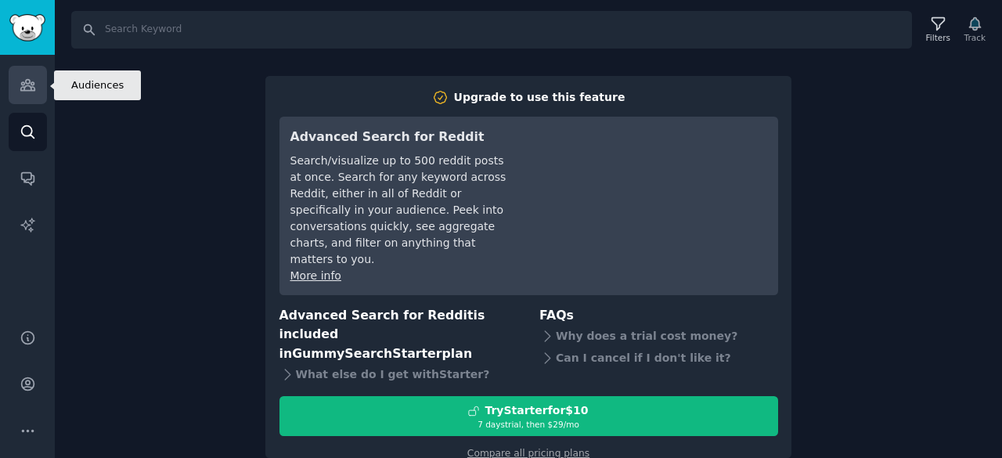
click at [30, 88] on icon "Sidebar" at bounding box center [27, 85] width 14 height 11
